Goal: Transaction & Acquisition: Purchase product/service

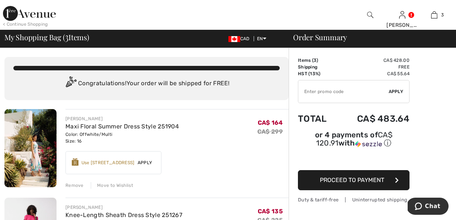
click at [72, 184] on div "Remove" at bounding box center [74, 185] width 18 height 7
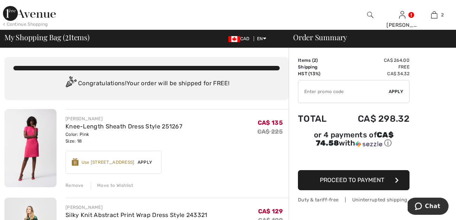
click at [28, 16] on img at bounding box center [29, 13] width 53 height 15
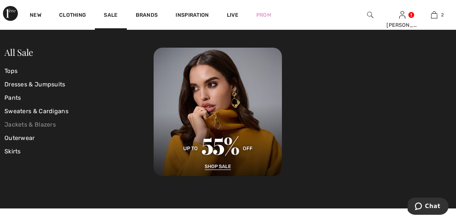
click at [33, 124] on link "Jackets & Blazers" at bounding box center [78, 124] width 149 height 13
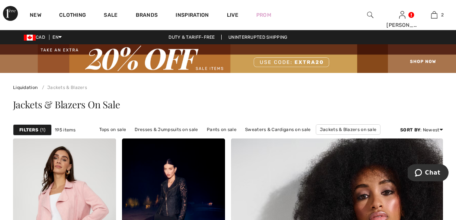
click at [42, 128] on span "1" at bounding box center [42, 129] width 5 height 7
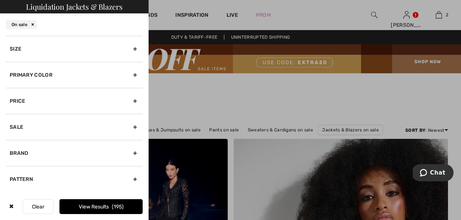
click at [135, 53] on div "Size" at bounding box center [74, 49] width 137 height 26
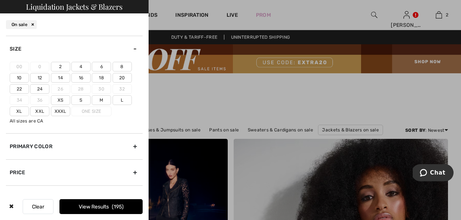
click at [12, 110] on label "Xl" at bounding box center [19, 111] width 19 height 10
click at [0, 0] on input"] "Xl" at bounding box center [0, 0] width 0 height 0
click at [79, 77] on label "16" at bounding box center [80, 78] width 19 height 10
click at [0, 0] on input"] "16" at bounding box center [0, 0] width 0 height 0
click at [113, 203] on button "View Results 59" at bounding box center [100, 206] width 83 height 15
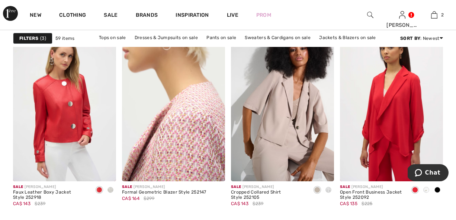
scroll to position [504, 0]
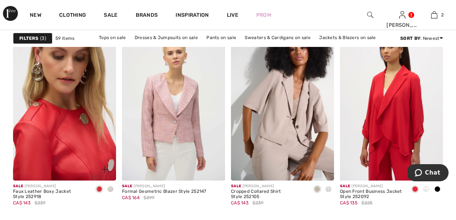
click at [51, 132] on img at bounding box center [64, 103] width 103 height 155
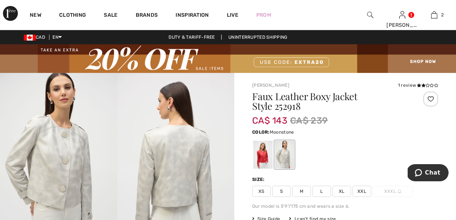
click at [337, 190] on span "XL" at bounding box center [341, 190] width 19 height 11
click at [261, 154] on div at bounding box center [262, 154] width 19 height 28
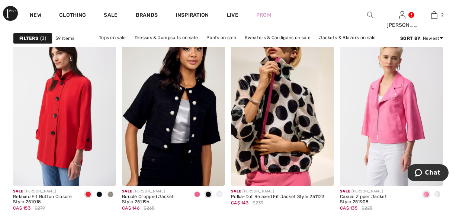
scroll to position [1358, 0]
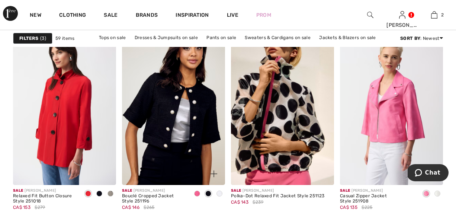
click at [172, 128] on img at bounding box center [173, 107] width 103 height 155
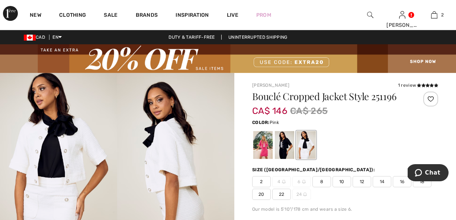
click at [262, 148] on div at bounding box center [262, 145] width 19 height 28
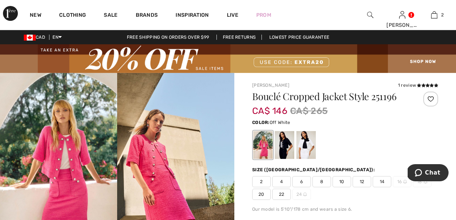
click at [308, 152] on div at bounding box center [305, 145] width 19 height 28
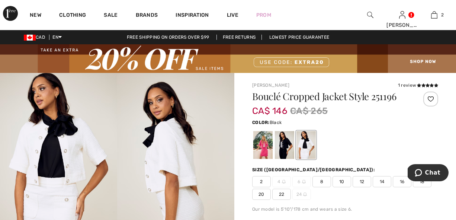
click at [288, 145] on div at bounding box center [284, 145] width 19 height 28
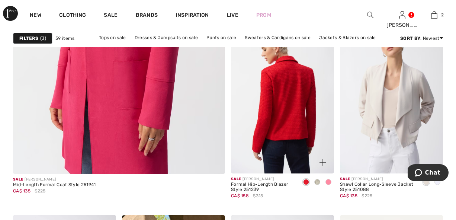
scroll to position [1853, 0]
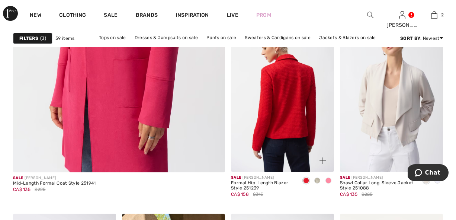
click at [297, 133] on img at bounding box center [282, 94] width 103 height 155
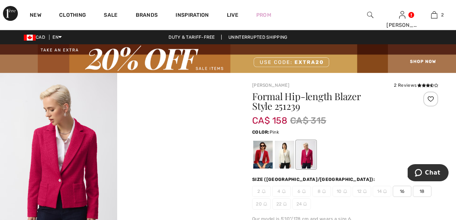
click at [309, 155] on div at bounding box center [305, 154] width 19 height 28
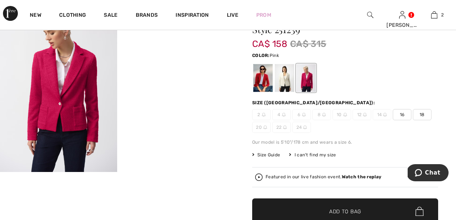
scroll to position [77, 0]
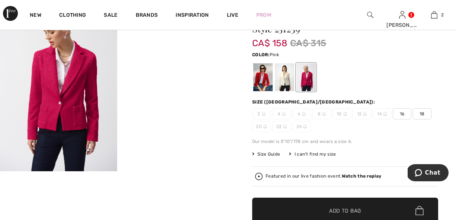
click at [80, 107] on img at bounding box center [58, 83] width 117 height 175
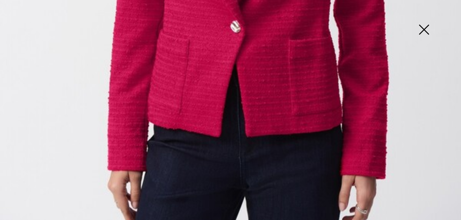
scroll to position [397, 0]
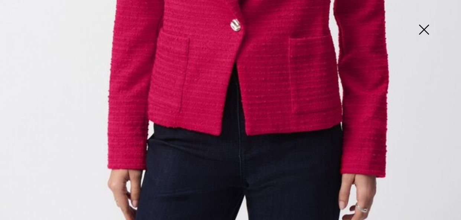
click at [422, 33] on img at bounding box center [423, 30] width 37 height 38
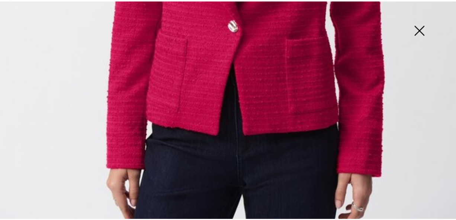
scroll to position [77, 0]
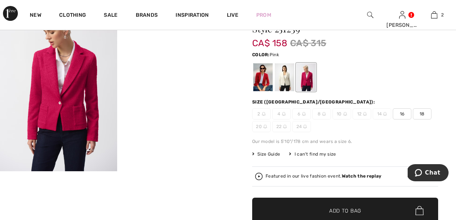
click at [418, 114] on span "18" at bounding box center [422, 113] width 19 height 11
click at [400, 114] on span "16" at bounding box center [401, 113] width 19 height 11
click at [344, 199] on span "✔ Added to Bag Add to Bag" at bounding box center [345, 210] width 186 height 26
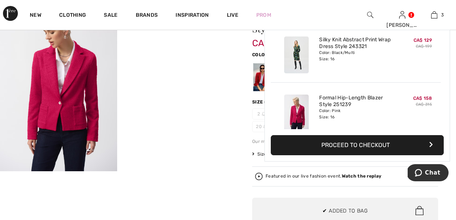
scroll to position [81, 0]
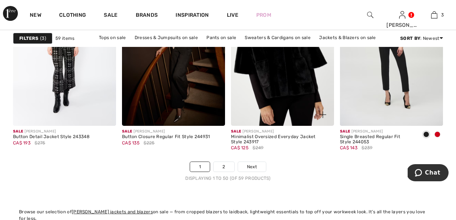
scroll to position [2974, 0]
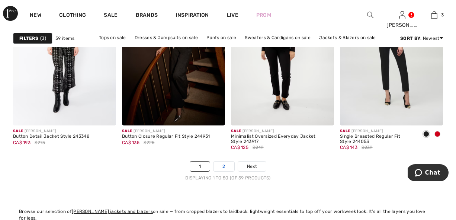
click at [221, 165] on link "2" at bounding box center [223, 166] width 20 height 10
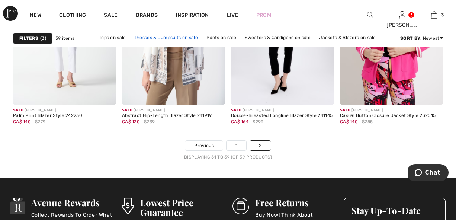
scroll to position [577, 0]
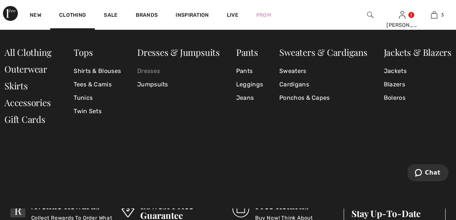
click at [157, 71] on link "Dresses" at bounding box center [178, 70] width 83 height 13
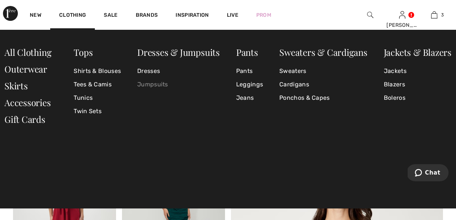
click at [152, 82] on link "Jumpsuits" at bounding box center [178, 84] width 83 height 13
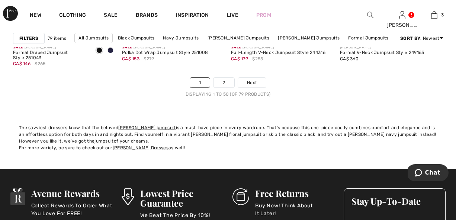
scroll to position [3054, 0]
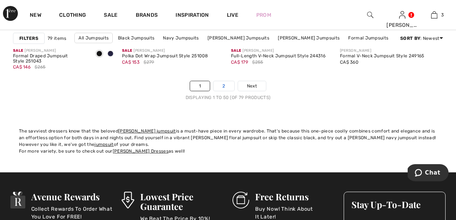
click at [229, 84] on link "2" at bounding box center [223, 86] width 20 height 10
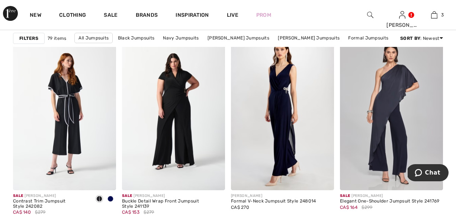
scroll to position [1161, 0]
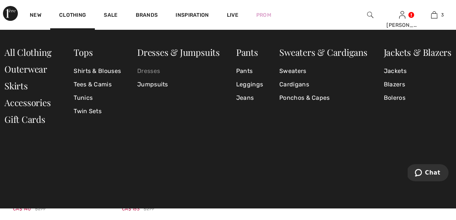
click at [152, 72] on link "Dresses" at bounding box center [178, 70] width 83 height 13
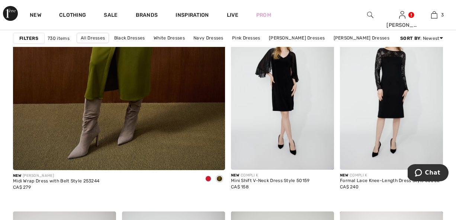
scroll to position [1858, 0]
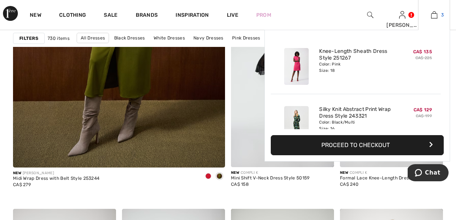
click at [436, 16] on img at bounding box center [434, 14] width 6 height 9
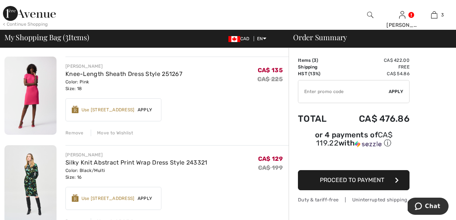
scroll to position [53, 0]
click at [45, 19] on img at bounding box center [29, 13] width 53 height 15
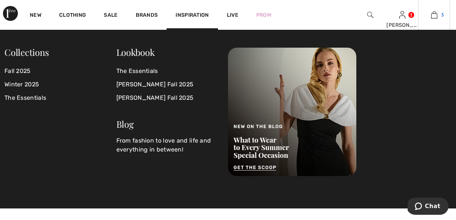
click at [434, 16] on img at bounding box center [434, 14] width 6 height 9
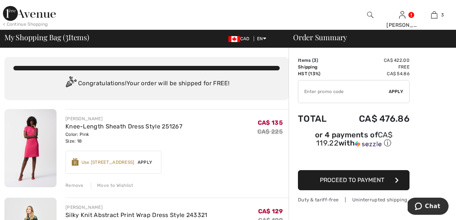
click at [327, 94] on input "TEXT" at bounding box center [343, 91] width 90 height 22
type input "EXTRA20"
drag, startPoint x: 404, startPoint y: 95, endPoint x: 400, endPoint y: 93, distance: 4.2
click at [403, 95] on div "✔ Apply Remove" at bounding box center [353, 91] width 111 height 23
click at [399, 91] on span "Apply" at bounding box center [395, 91] width 15 height 7
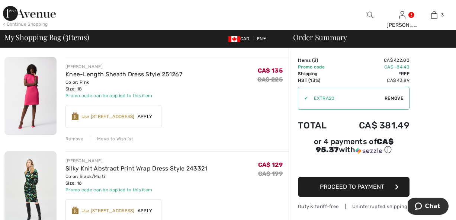
scroll to position [70, 0]
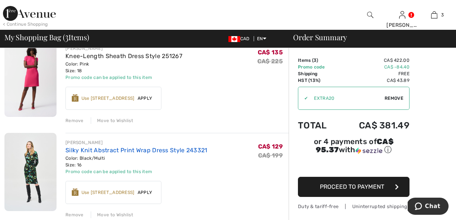
click at [98, 150] on link "Silky Knit Abstract Print Wrap Dress Style 243321" at bounding box center [136, 149] width 142 height 7
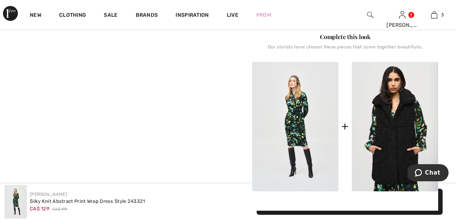
scroll to position [345, 0]
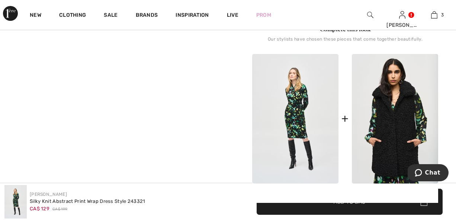
click at [290, 109] on img at bounding box center [295, 119] width 86 height 130
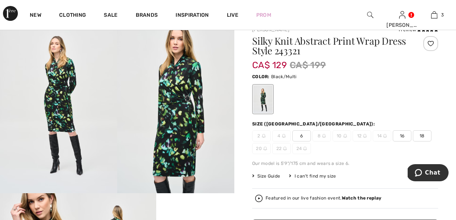
scroll to position [46, 0]
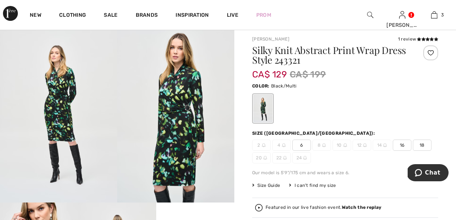
click at [161, 101] on img at bounding box center [175, 115] width 117 height 176
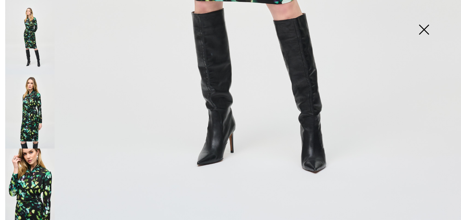
scroll to position [464, 0]
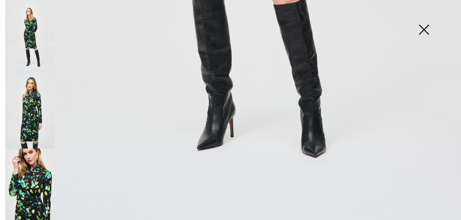
click at [427, 30] on img at bounding box center [423, 30] width 37 height 38
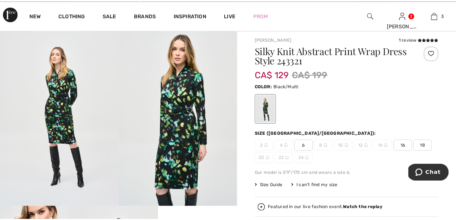
scroll to position [456, 0]
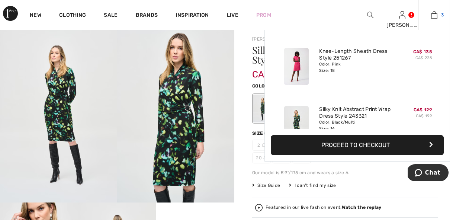
click at [437, 16] on link "3" at bounding box center [433, 14] width 31 height 9
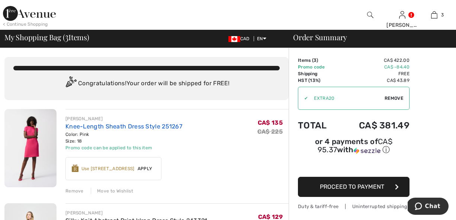
click at [107, 125] on link "Knee-Length Sheath Dress Style 251267" at bounding box center [123, 126] width 117 height 7
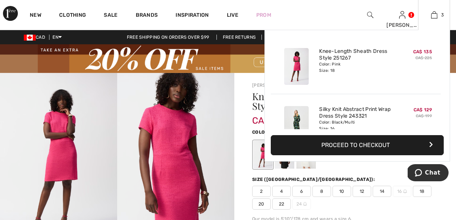
click at [372, 143] on button "Proceed to Checkout" at bounding box center [357, 145] width 173 height 20
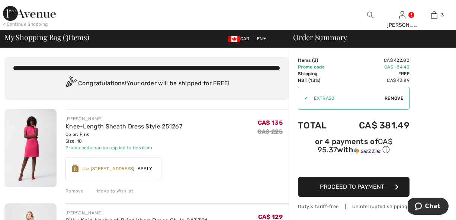
click at [371, 188] on span "Proceed to Payment" at bounding box center [352, 186] width 64 height 7
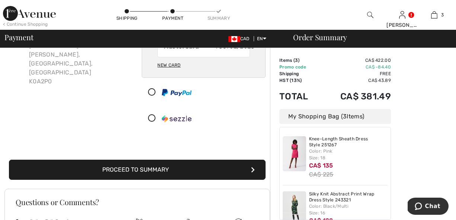
scroll to position [78, 0]
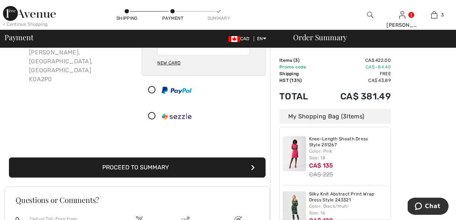
click at [173, 171] on button "Proceed to Summary" at bounding box center [137, 167] width 256 height 20
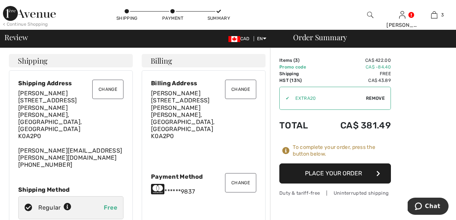
scroll to position [1, 0]
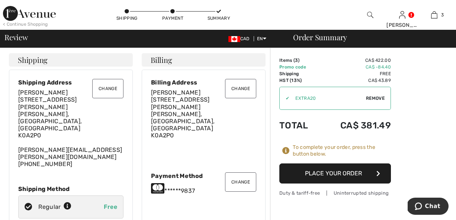
click at [363, 176] on button "Place Your Order" at bounding box center [334, 173] width 111 height 20
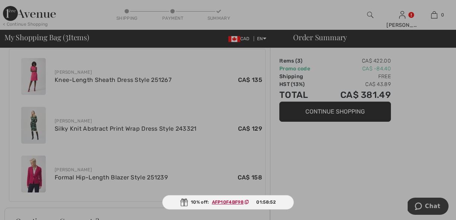
scroll to position [323, 0]
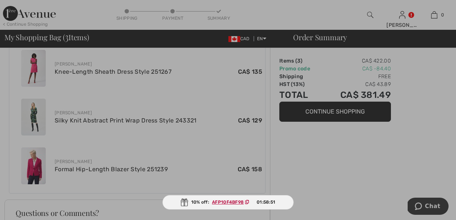
click at [222, 201] on ins "AFP10F4BF98" at bounding box center [228, 201] width 32 height 5
